Goal: Information Seeking & Learning: Learn about a topic

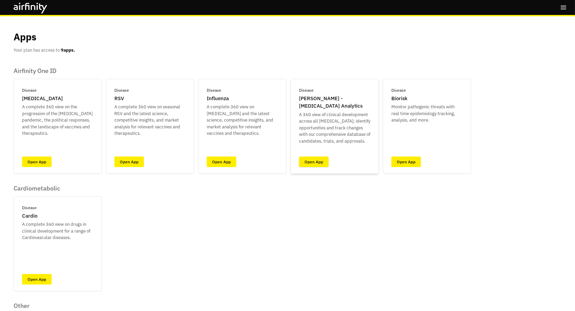
click at [319, 158] on link "Open App" at bounding box center [314, 162] width 30 height 11
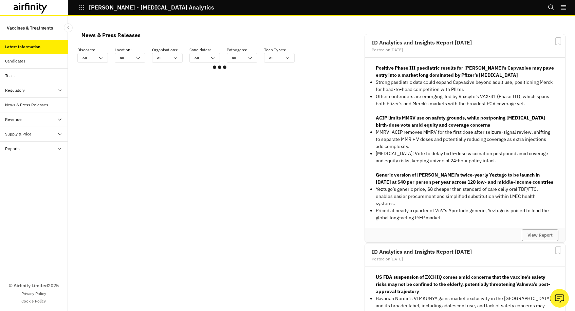
scroll to position [408, 204]
click at [24, 58] on div "Candidates" at bounding box center [15, 61] width 20 height 6
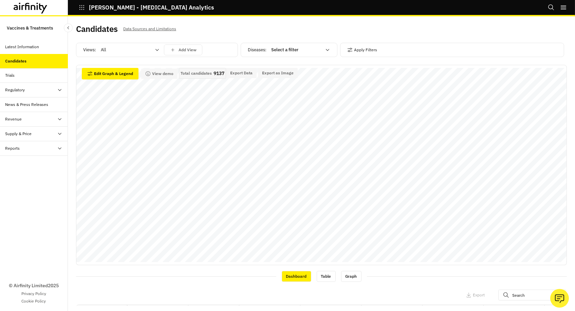
click at [304, 46] on div "Select a filter" at bounding box center [296, 49] width 58 height 11
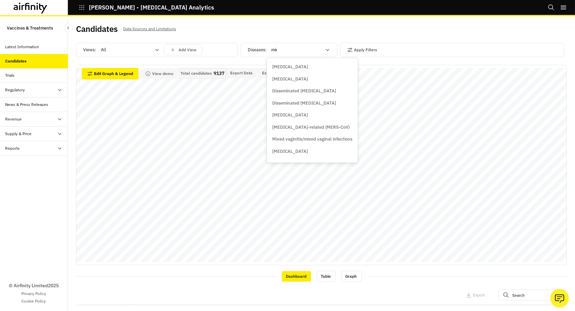
type input "midd"
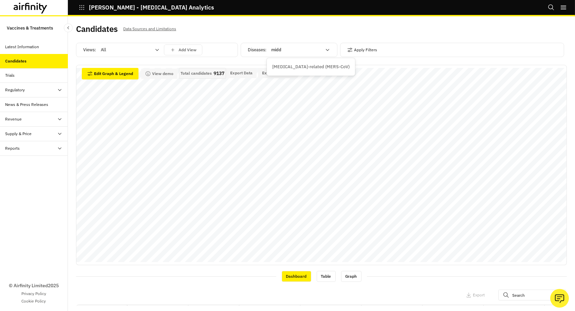
click at [299, 64] on p "Middle East respiratory syndrome-related (MERS-CoV)" at bounding box center [310, 67] width 77 height 7
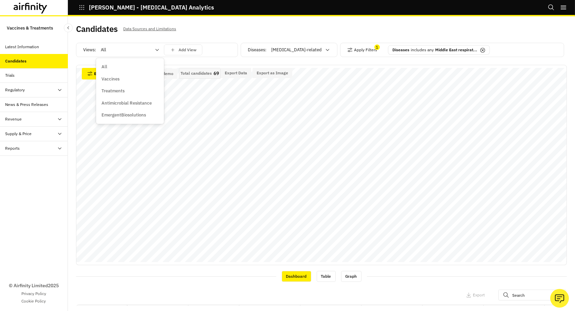
click at [115, 47] on div at bounding box center [126, 50] width 50 height 8
click at [114, 79] on p "Vaccines" at bounding box center [111, 79] width 18 height 7
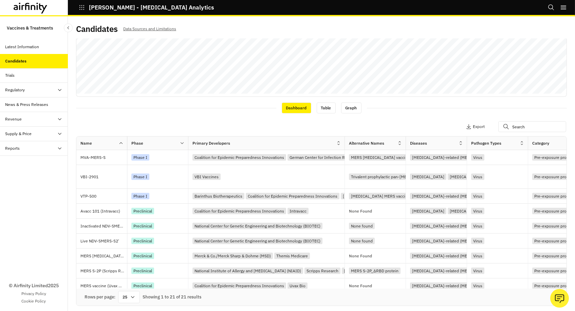
drag, startPoint x: 239, startPoint y: 141, endPoint x: 345, endPoint y: 139, distance: 105.7
click at [345, 139] on div at bounding box center [344, 143] width 3 height 8
